Goal: Obtain resource: Obtain resource

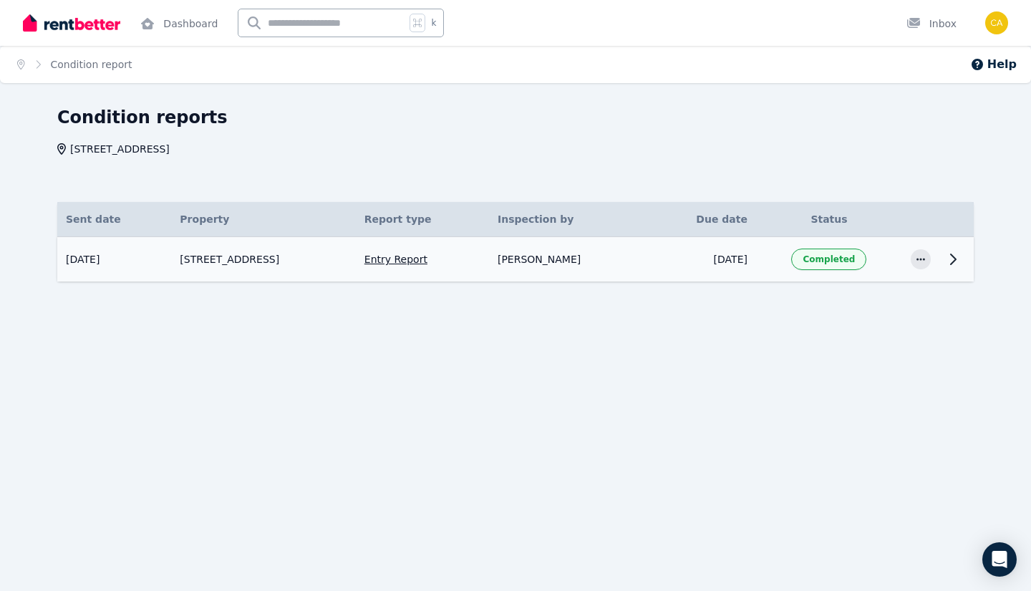
click at [269, 261] on td "[STREET_ADDRESS]" at bounding box center [263, 259] width 184 height 45
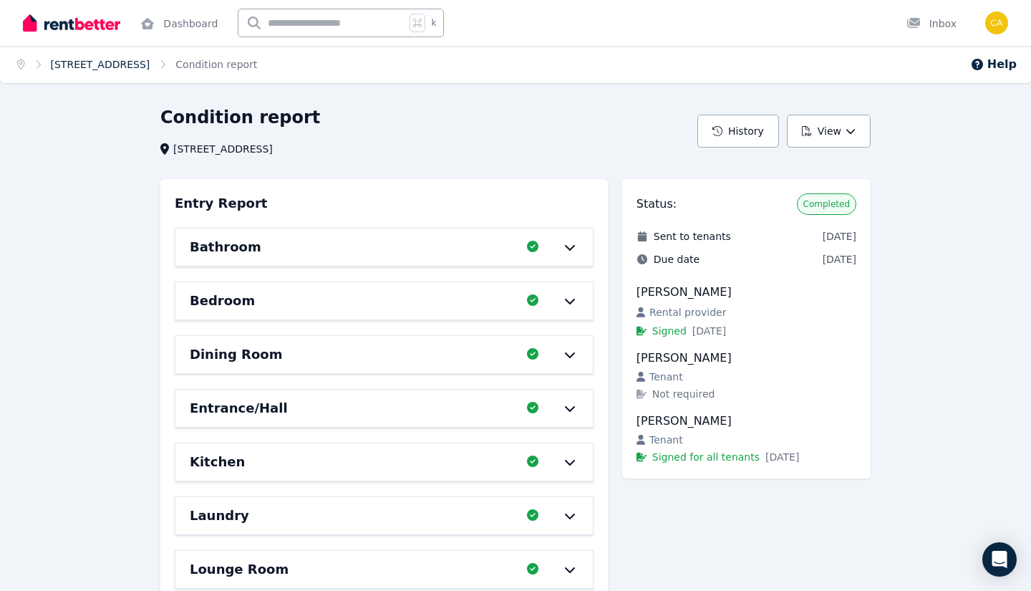
click at [150, 69] on link "[STREET_ADDRESS]" at bounding box center [101, 64] width 100 height 11
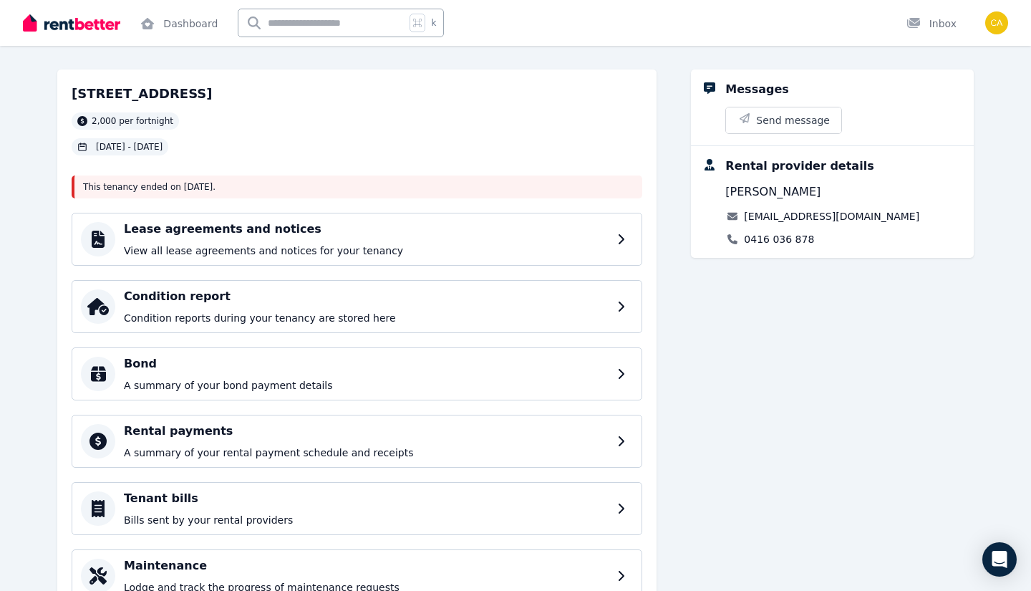
scroll to position [57, 0]
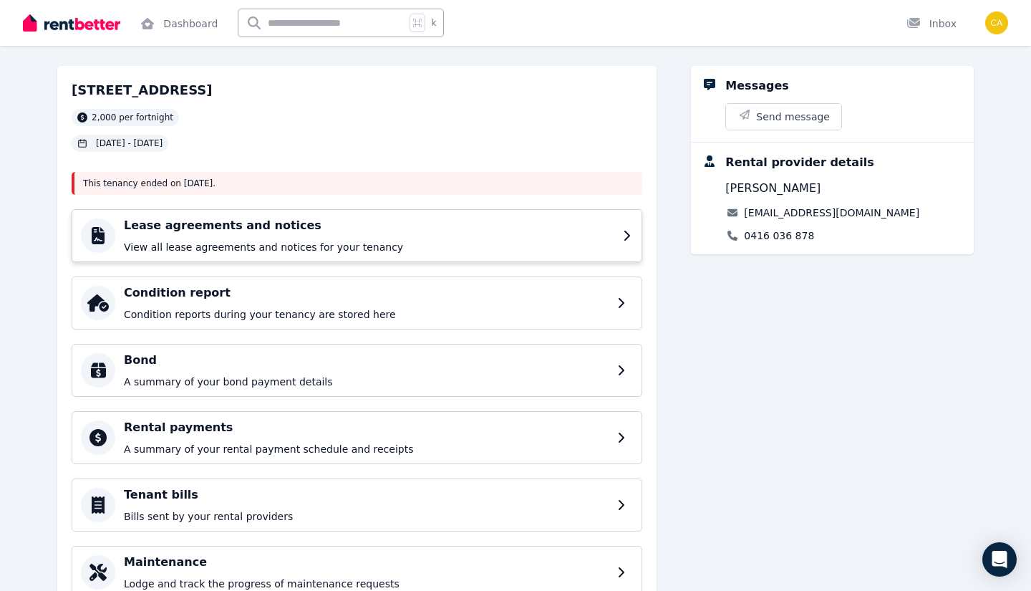
click at [194, 242] on p "View all lease agreements and notices for your tenancy" at bounding box center [369, 247] width 491 height 14
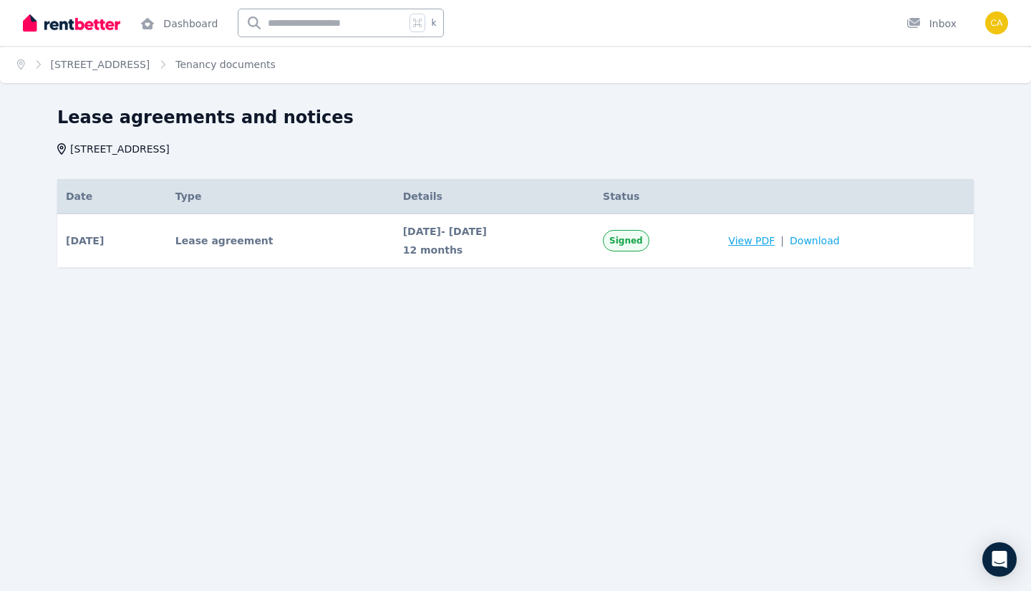
click at [772, 238] on span "View PDF" at bounding box center [751, 240] width 47 height 14
